Goal: Navigation & Orientation: Go to known website

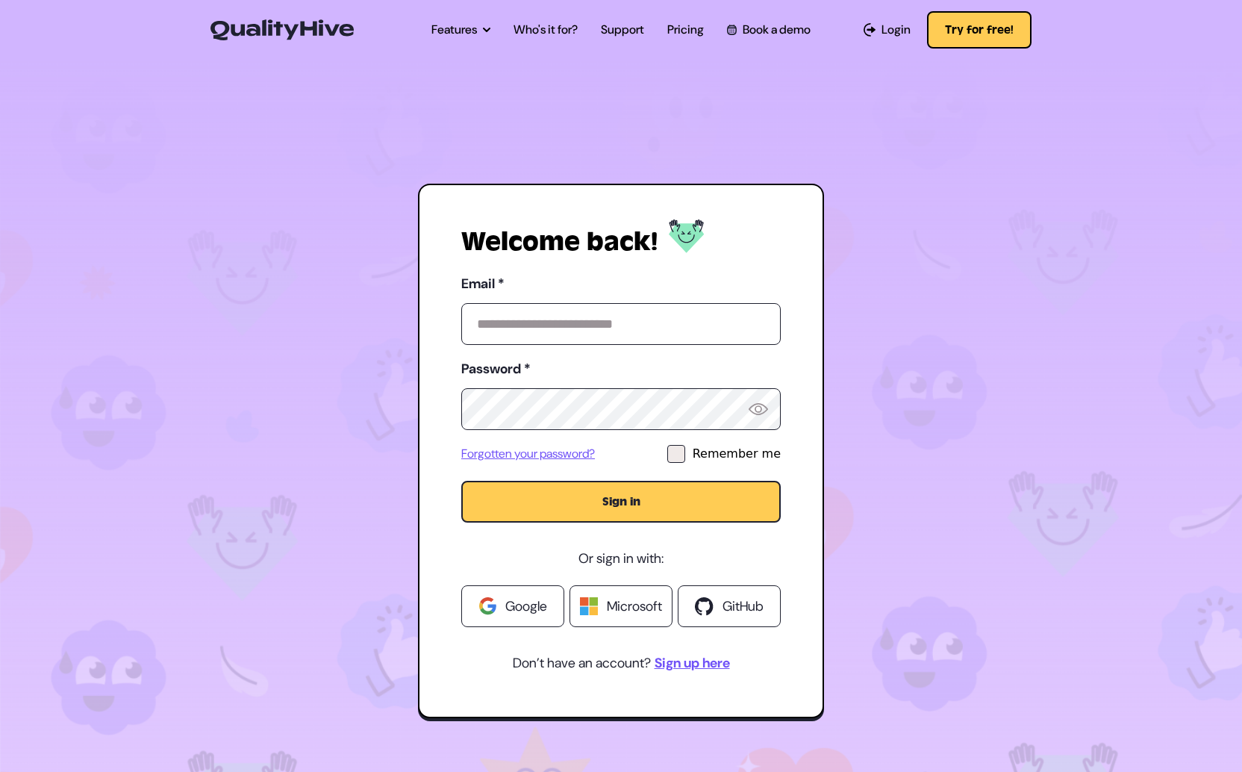
type input "**********"
click at [615, 502] on button "Sign in" at bounding box center [621, 502] width 320 height 42
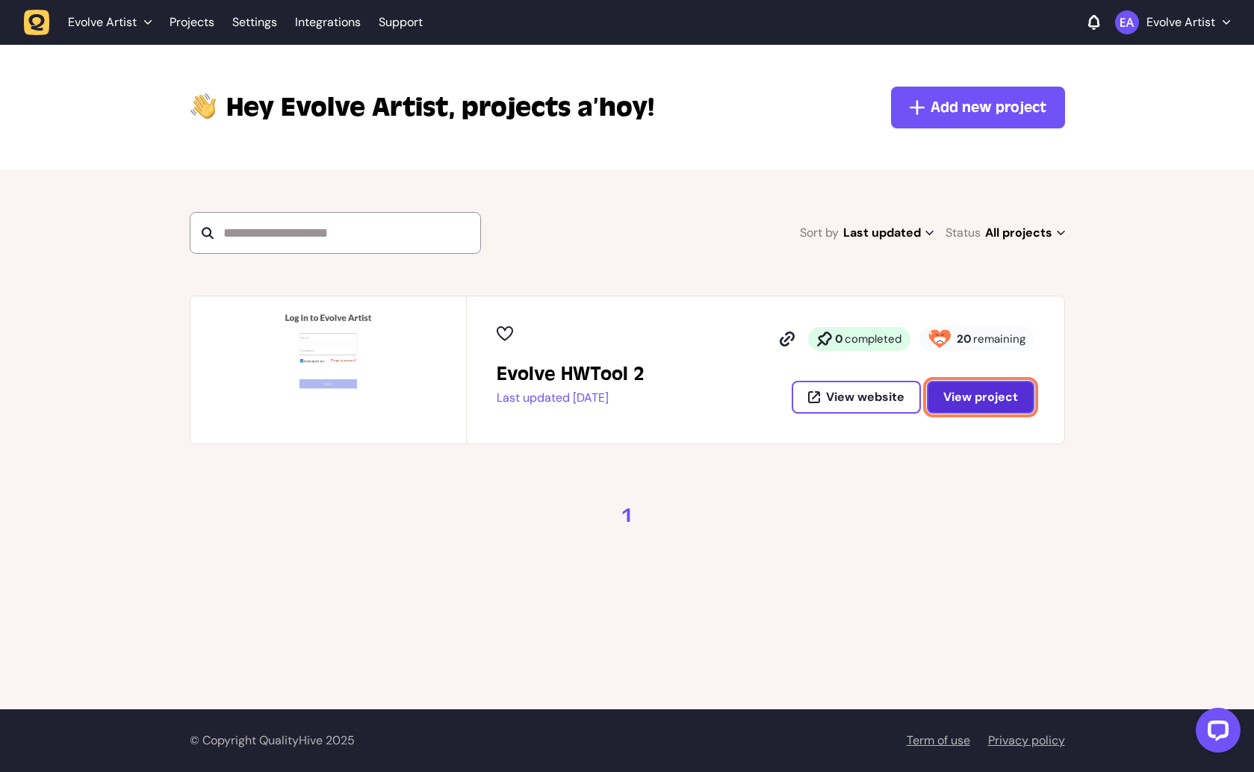
click at [957, 393] on span "View project" at bounding box center [980, 397] width 75 height 12
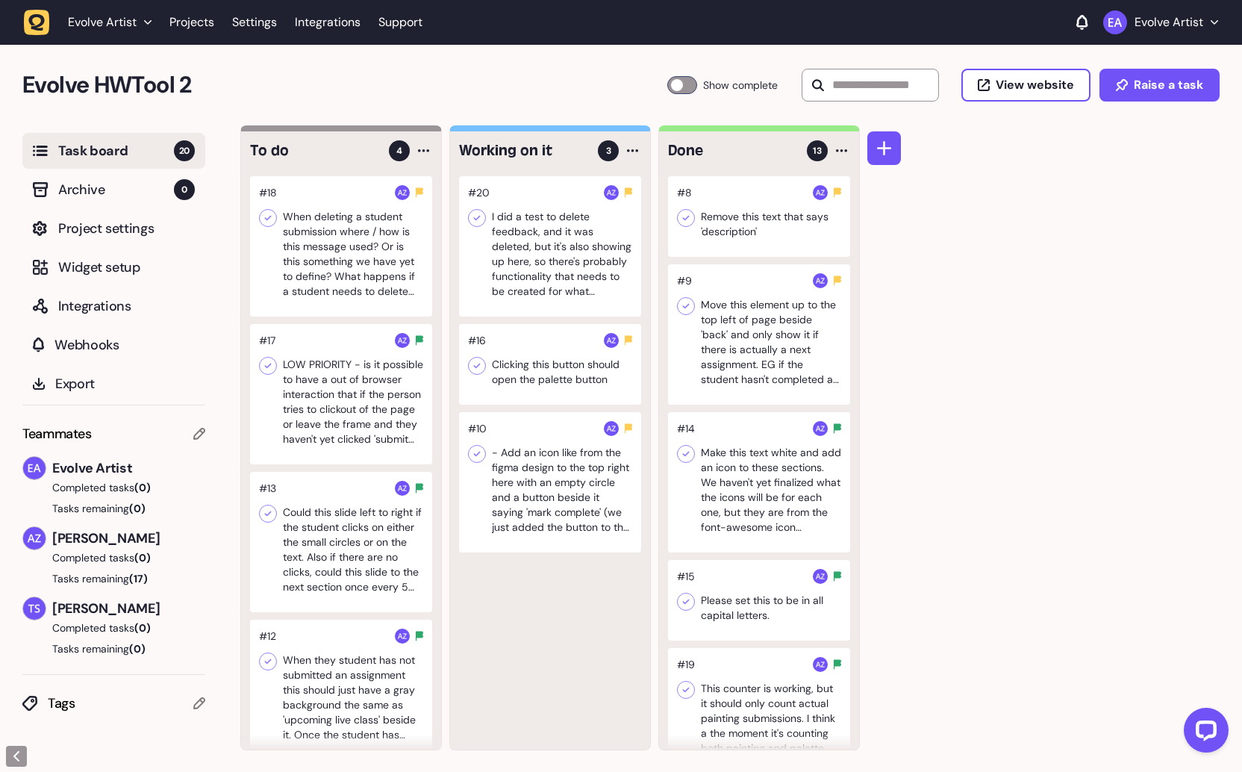
scroll to position [1, 0]
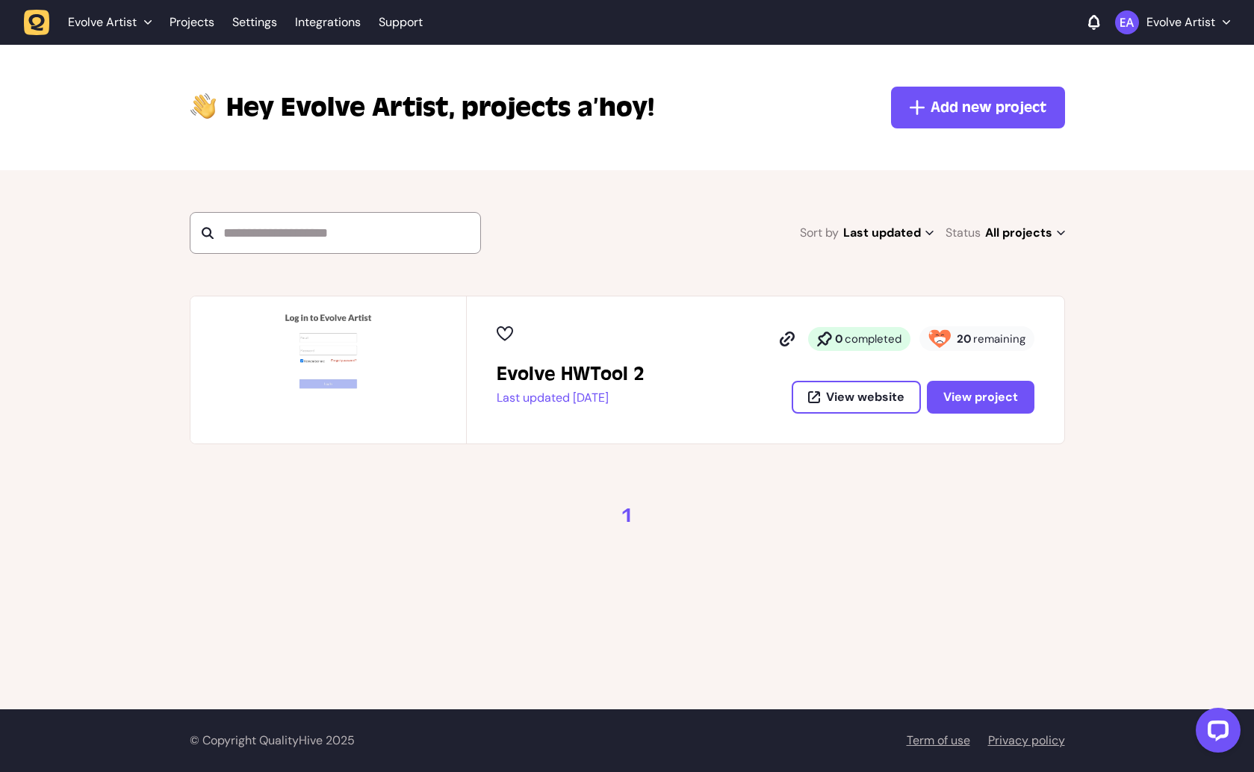
click at [532, 399] on p "Last updated 6 months ago" at bounding box center [571, 398] width 148 height 15
click at [320, 360] on img at bounding box center [328, 369] width 276 height 147
click at [326, 309] on img at bounding box center [328, 369] width 276 height 147
click at [637, 376] on h2 "Evolve HWTool 2" at bounding box center [571, 374] width 148 height 24
click at [1004, 405] on button "View project" at bounding box center [981, 397] width 108 height 33
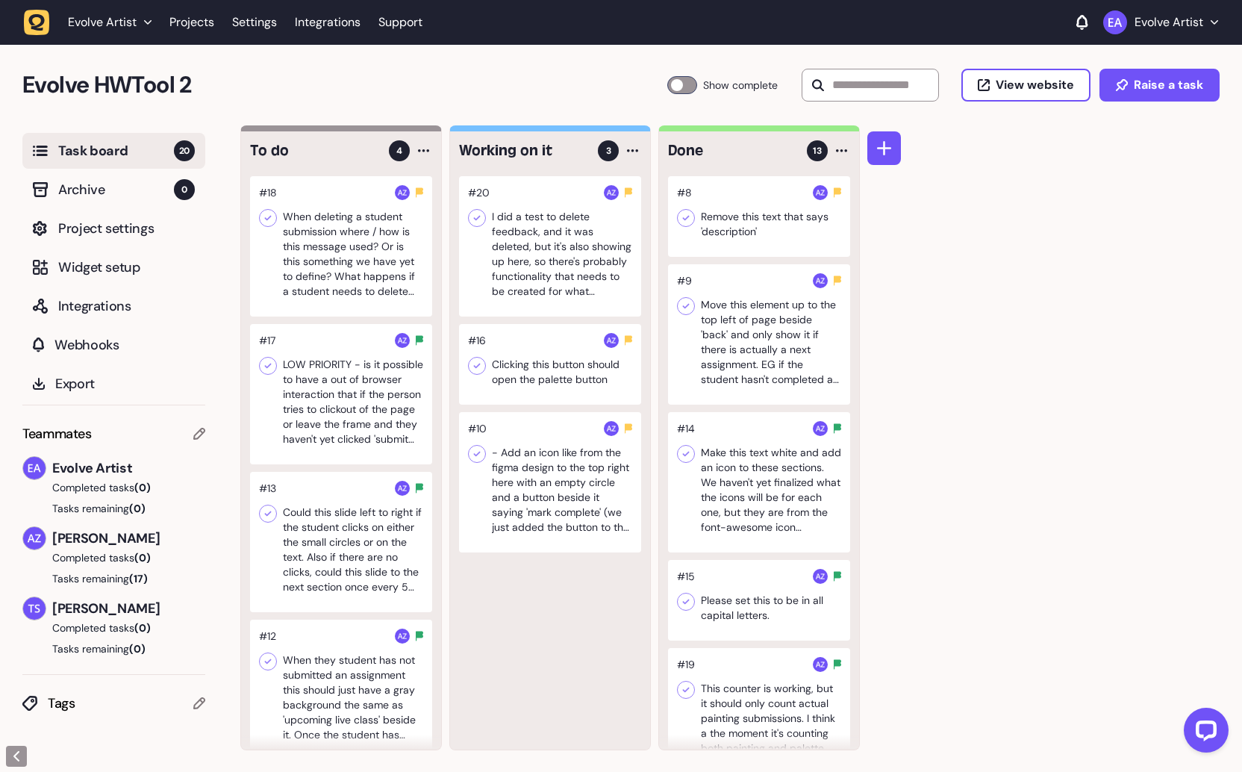
click at [1147, 19] on p "Evolve Artist" at bounding box center [1169, 22] width 69 height 15
click at [143, 28] on div "Evolve Artist" at bounding box center [110, 22] width 84 height 15
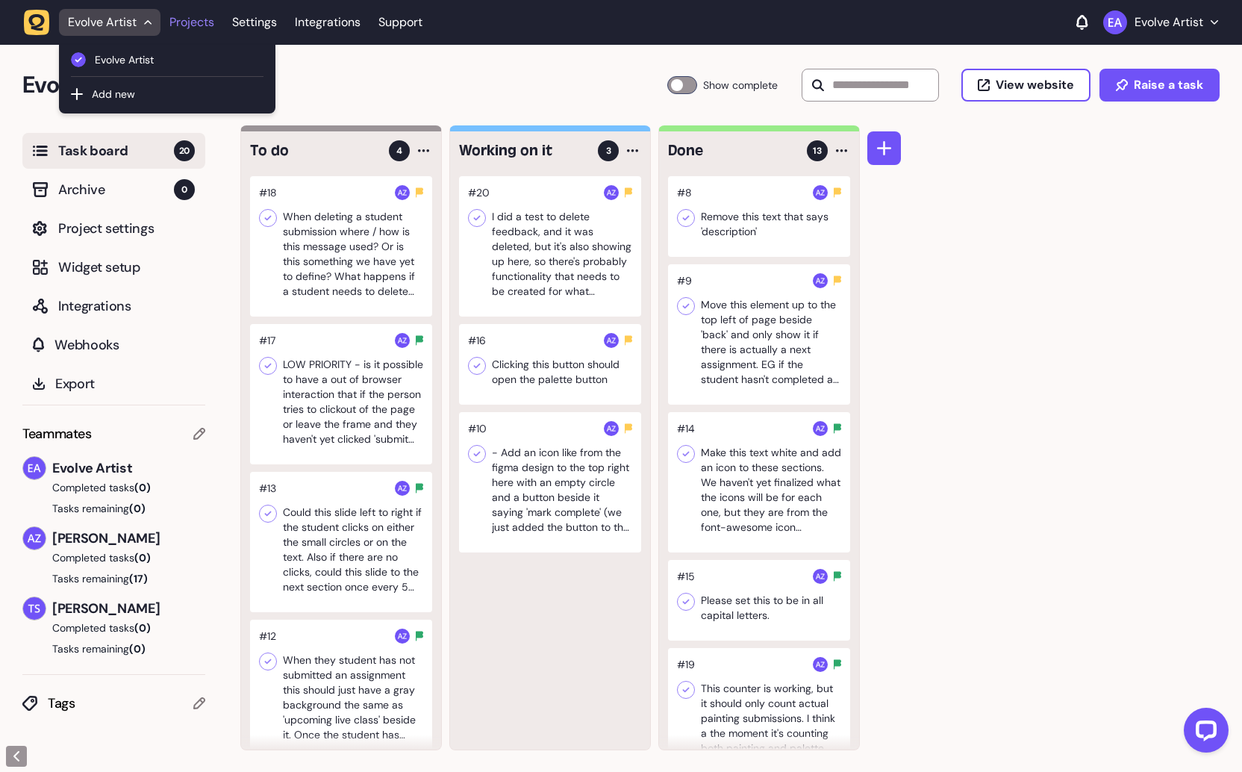
click at [181, 22] on link "Projects" at bounding box center [191, 22] width 45 height 27
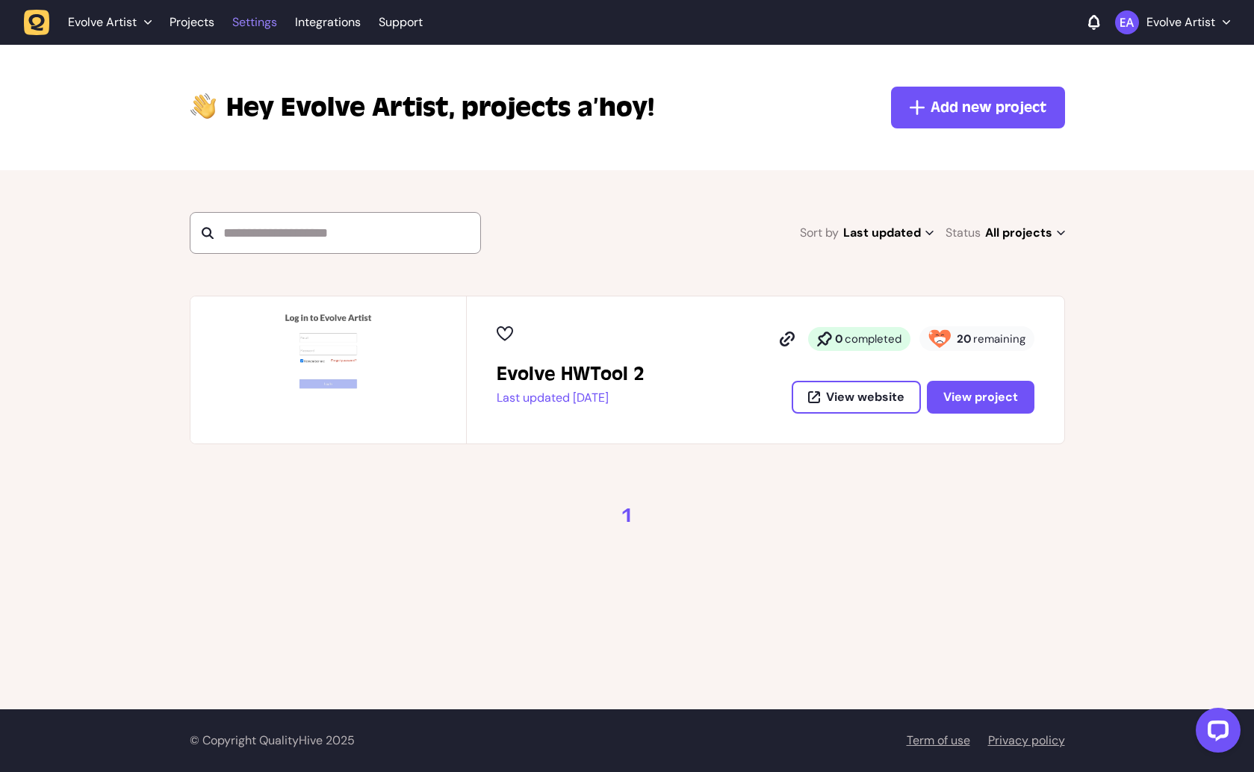
click at [259, 25] on link "Settings" at bounding box center [254, 22] width 45 height 27
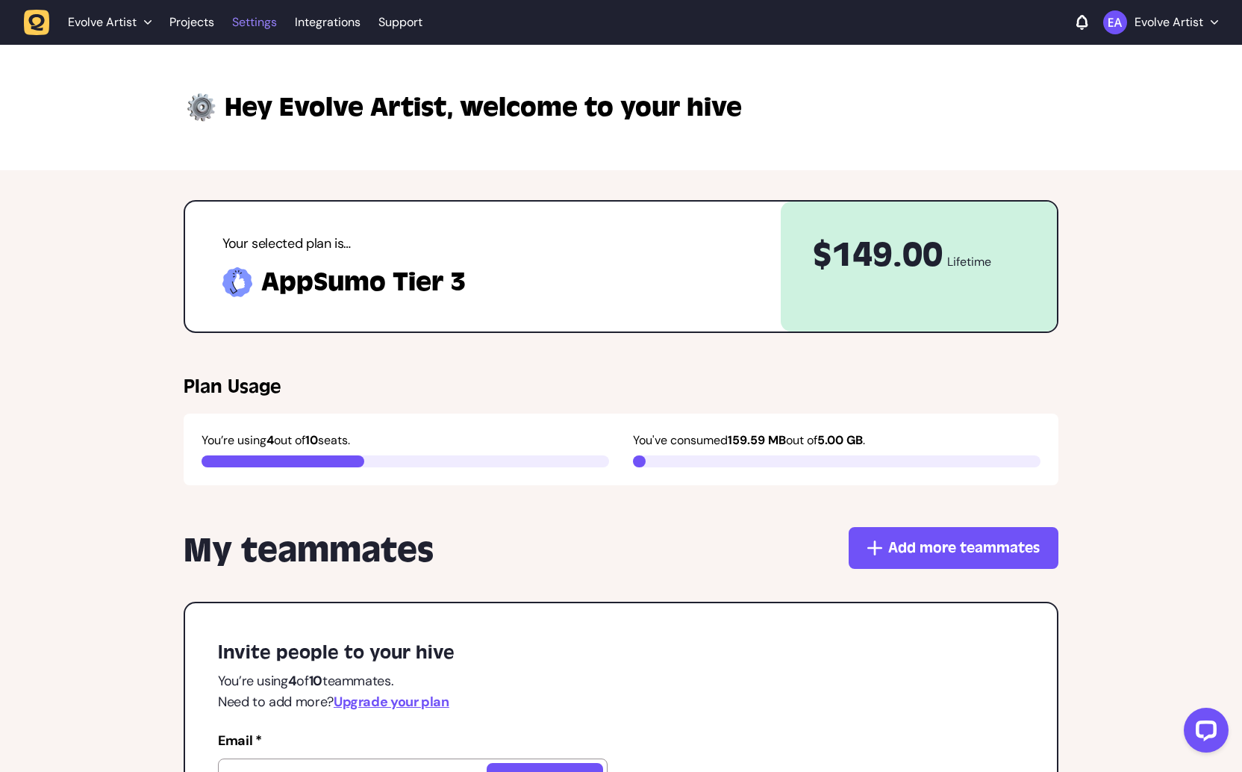
click at [257, 19] on link "Settings" at bounding box center [254, 22] width 45 height 27
click at [330, 24] on link "Integrations" at bounding box center [328, 22] width 66 height 27
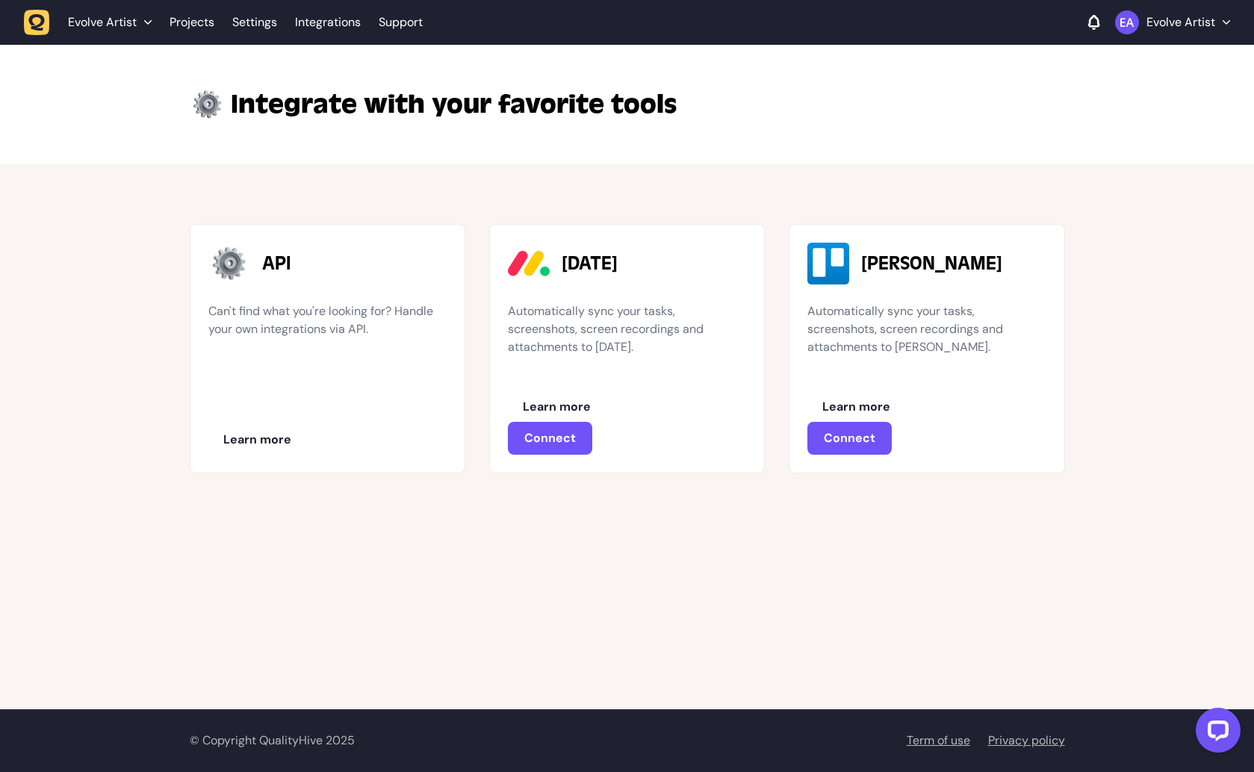
click at [330, 24] on link "Integrations" at bounding box center [328, 22] width 66 height 27
click at [407, 19] on link "Support" at bounding box center [401, 22] width 44 height 15
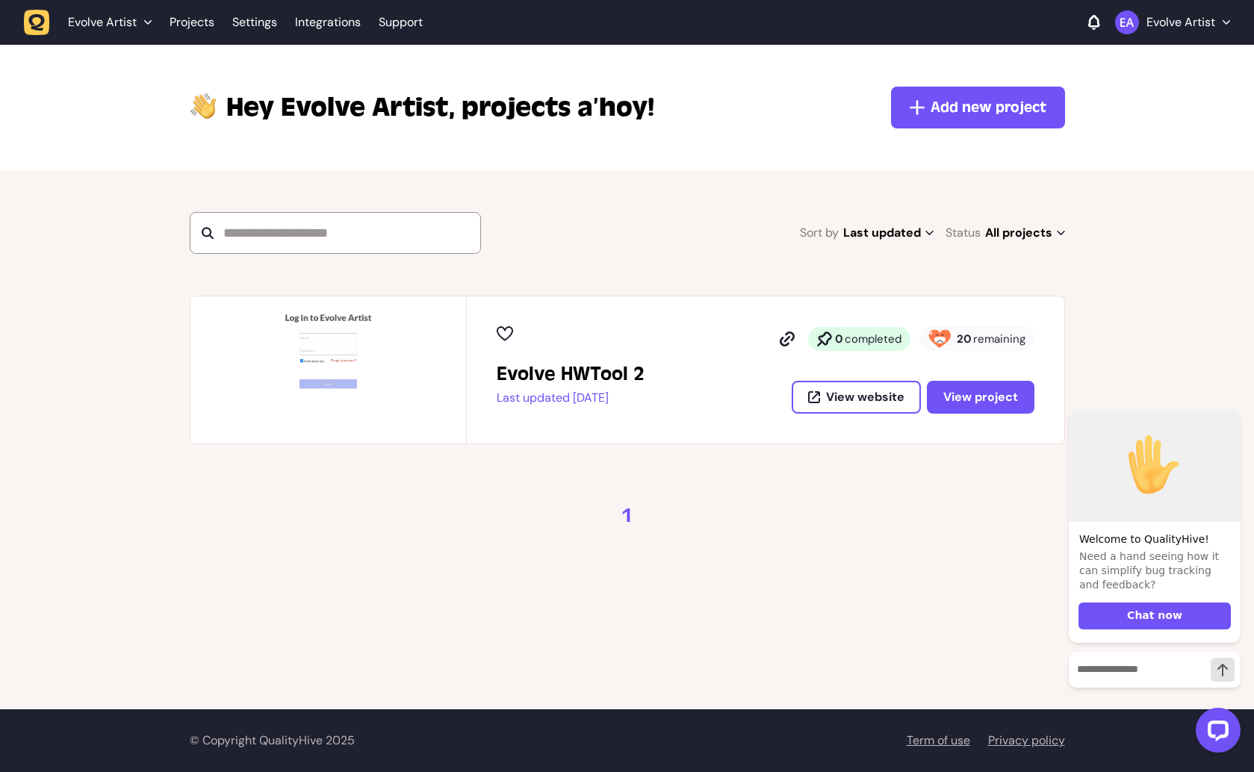
click at [506, 334] on icon at bounding box center [505, 333] width 16 height 15
click at [878, 392] on span "View website" at bounding box center [865, 397] width 78 height 12
